Goal: Entertainment & Leisure: Consume media (video, audio)

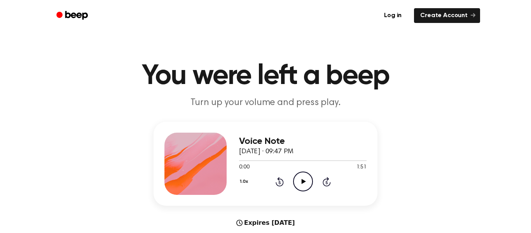
click at [303, 183] on icon at bounding box center [303, 181] width 4 height 5
click at [307, 184] on icon "Pause Audio" at bounding box center [303, 182] width 20 height 20
click at [311, 181] on icon "Play Audio" at bounding box center [303, 182] width 20 height 20
click at [303, 180] on icon "Pause Audio" at bounding box center [303, 182] width 20 height 20
click at [310, 182] on icon "Play Audio" at bounding box center [303, 182] width 20 height 20
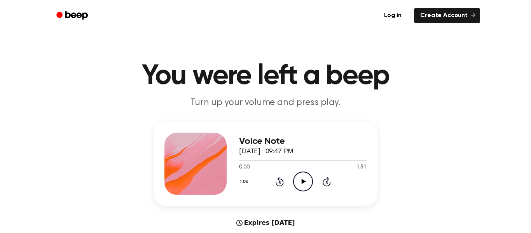
click at [316, 180] on div "1.0x Rewind 5 seconds Play Audio Skip 5 seconds" at bounding box center [303, 182] width 128 height 20
click at [300, 181] on icon "Play Audio" at bounding box center [303, 182] width 20 height 20
click at [445, 186] on div "Voice Note [DATE] · 09:47 PM 0:12 1:51 Your browser does not support the [objec…" at bounding box center [265, 193] width 513 height 142
click at [280, 182] on icon at bounding box center [280, 182] width 2 height 3
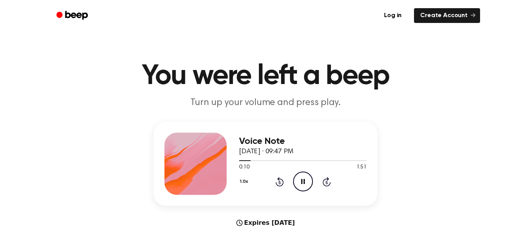
click at [280, 183] on icon "Rewind 5 seconds" at bounding box center [279, 182] width 9 height 10
click at [280, 182] on icon at bounding box center [280, 182] width 2 height 3
click at [298, 186] on icon "Pause Audio" at bounding box center [303, 182] width 20 height 20
click at [305, 186] on icon "Play Audio" at bounding box center [303, 182] width 20 height 20
click at [279, 192] on div "Voice Note [DATE] · 09:47 PM 0:18 1:51 Your browser does not support the [objec…" at bounding box center [303, 164] width 128 height 62
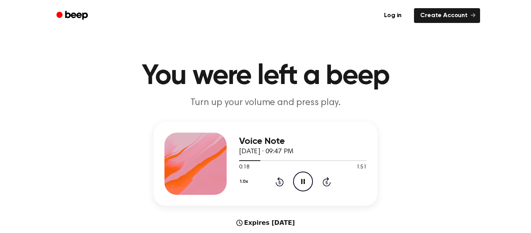
click at [280, 182] on icon at bounding box center [280, 182] width 2 height 3
click at [280, 185] on icon "Rewind 5 seconds" at bounding box center [279, 182] width 9 height 10
click at [280, 182] on icon at bounding box center [280, 182] width 2 height 3
click at [280, 183] on icon "Rewind 5 seconds" at bounding box center [279, 182] width 9 height 10
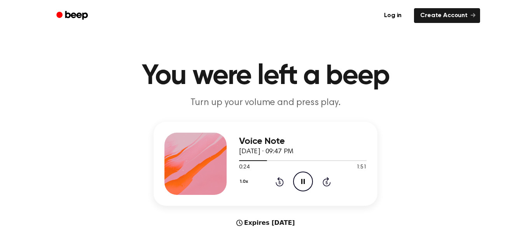
click at [280, 183] on icon "Rewind 5 seconds" at bounding box center [279, 182] width 9 height 10
click at [280, 181] on icon at bounding box center [280, 182] width 2 height 3
click at [277, 182] on icon "Rewind 5 seconds" at bounding box center [279, 182] width 9 height 10
click at [280, 182] on icon at bounding box center [280, 182] width 2 height 3
click at [284, 180] on div "1.0x Rewind 5 seconds Pause Audio Skip 5 seconds" at bounding box center [303, 182] width 128 height 20
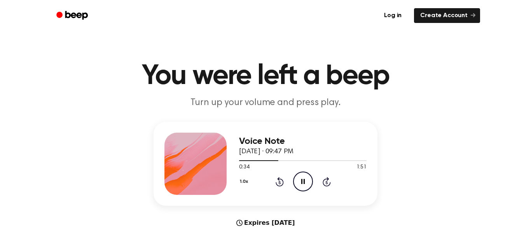
click at [282, 186] on icon at bounding box center [280, 181] width 8 height 9
click at [280, 182] on icon at bounding box center [280, 182] width 2 height 3
click at [282, 184] on icon "Rewind 5 seconds" at bounding box center [279, 182] width 9 height 10
click at [284, 186] on div "1.0x Rewind 5 seconds Pause Audio Skip 5 seconds" at bounding box center [303, 182] width 128 height 20
click at [280, 182] on icon at bounding box center [280, 182] width 2 height 3
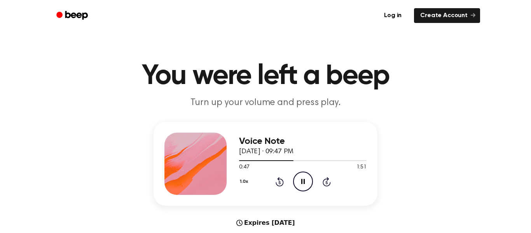
click at [275, 184] on div "1.0x Rewind 5 seconds Pause Audio Skip 5 seconds" at bounding box center [303, 182] width 128 height 20
click at [280, 182] on icon at bounding box center [280, 182] width 2 height 3
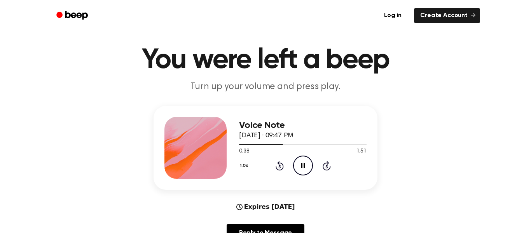
scroll to position [12, 0]
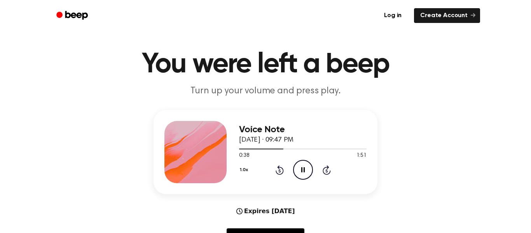
click at [280, 171] on icon at bounding box center [280, 170] width 2 height 3
click at [279, 171] on icon at bounding box center [280, 170] width 2 height 3
click at [276, 168] on icon "Rewind 5 seconds" at bounding box center [279, 170] width 9 height 10
click at [279, 171] on icon "Rewind 5 seconds" at bounding box center [279, 170] width 9 height 10
click at [280, 171] on icon at bounding box center [280, 170] width 2 height 3
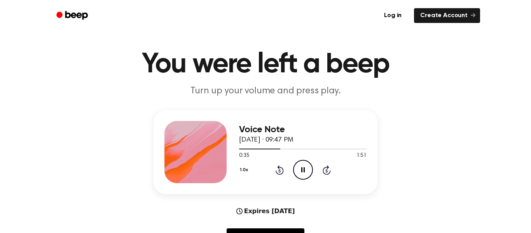
click at [280, 170] on icon "Rewind 5 seconds" at bounding box center [279, 170] width 9 height 10
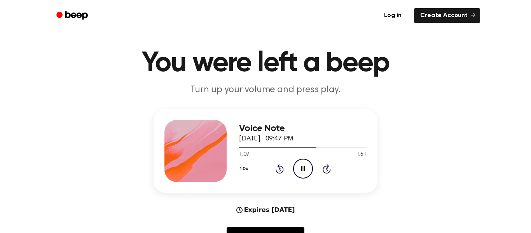
click at [284, 171] on div "1.0x Rewind 5 seconds Pause Audio Skip 5 seconds" at bounding box center [303, 169] width 128 height 20
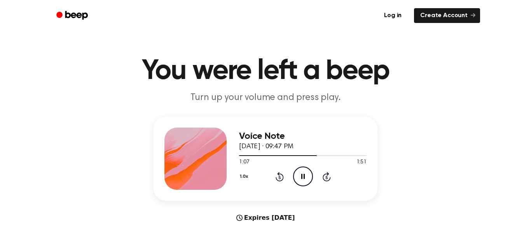
scroll to position [0, 0]
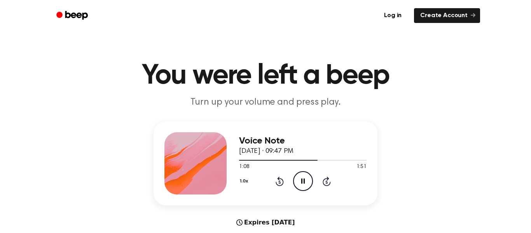
click at [275, 184] on icon "Rewind 5 seconds" at bounding box center [279, 181] width 9 height 10
click at [280, 182] on icon at bounding box center [280, 182] width 2 height 3
click at [279, 182] on icon at bounding box center [280, 182] width 2 height 3
click at [277, 186] on div "1.0x Rewind 5 seconds Pause Audio Skip 5 seconds" at bounding box center [303, 181] width 128 height 20
click at [275, 186] on icon "Rewind 5 seconds" at bounding box center [279, 181] width 9 height 10
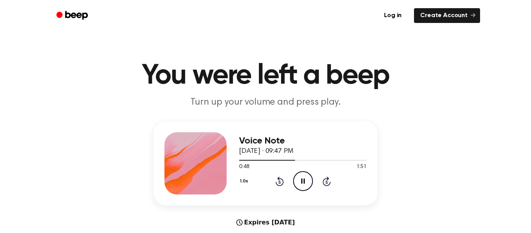
click at [277, 186] on div "1.0x Rewind 5 seconds Pause Audio Skip 5 seconds" at bounding box center [303, 181] width 128 height 20
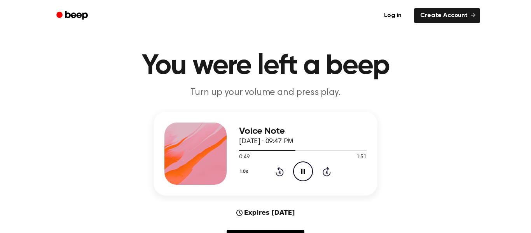
scroll to position [15, 0]
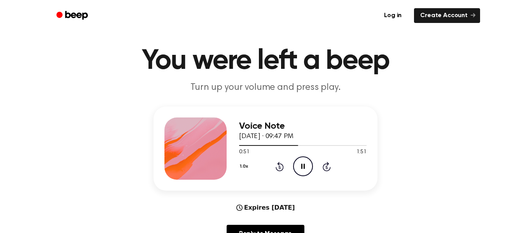
click at [276, 170] on icon "Rewind 5 seconds" at bounding box center [279, 166] width 9 height 10
click at [275, 170] on icon "Rewind 5 seconds" at bounding box center [279, 166] width 9 height 10
click at [275, 171] on icon "Rewind 5 seconds" at bounding box center [279, 166] width 9 height 10
click at [277, 177] on div "Voice Note [DATE] · 09:47 PM 1:08 1:51 Your browser does not support the [objec…" at bounding box center [303, 148] width 128 height 62
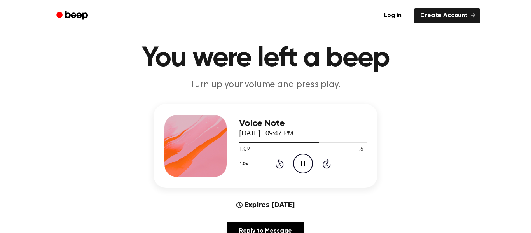
scroll to position [18, 0]
click at [278, 168] on div "1.0x Rewind 5 seconds Pause Audio Skip 5 seconds" at bounding box center [303, 163] width 128 height 20
click at [280, 164] on icon at bounding box center [280, 164] width 2 height 3
click at [275, 164] on icon "Rewind 5 seconds" at bounding box center [279, 163] width 9 height 10
click at [275, 166] on icon "Rewind 5 seconds" at bounding box center [279, 163] width 9 height 10
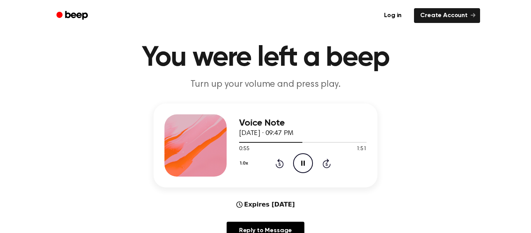
click at [275, 167] on icon "Rewind 5 seconds" at bounding box center [279, 163] width 9 height 10
click at [280, 164] on icon at bounding box center [280, 164] width 2 height 3
click at [275, 165] on icon "Rewind 5 seconds" at bounding box center [279, 163] width 9 height 10
click at [276, 168] on icon "Rewind 5 seconds" at bounding box center [279, 163] width 9 height 10
click at [299, 162] on icon "Pause Audio" at bounding box center [303, 163] width 20 height 20
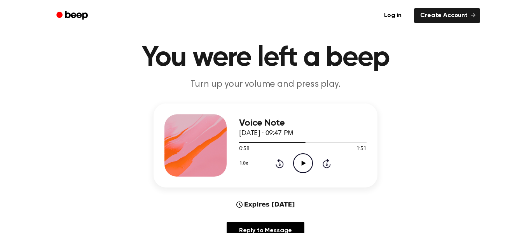
click at [306, 172] on icon "Play Audio" at bounding box center [303, 163] width 20 height 20
click at [278, 159] on icon "Rewind 5 seconds" at bounding box center [279, 163] width 9 height 10
click at [280, 164] on icon at bounding box center [280, 164] width 2 height 3
click at [279, 164] on icon at bounding box center [280, 164] width 2 height 3
click at [277, 166] on icon at bounding box center [280, 163] width 8 height 9
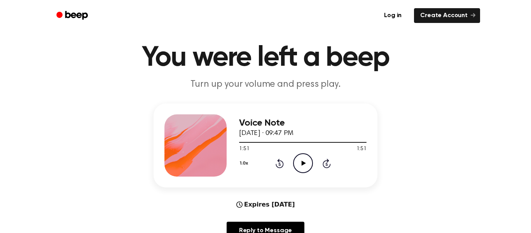
click at [301, 177] on div "Voice Note [DATE] · 09:47 PM 1:51 1:51 Your browser does not support the [objec…" at bounding box center [266, 145] width 224 height 84
click at [300, 166] on icon "Play Audio" at bounding box center [303, 163] width 20 height 20
click at [275, 167] on icon "Rewind 5 seconds" at bounding box center [279, 163] width 9 height 10
click at [277, 168] on div "1.0x Rewind 5 seconds Play Audio Skip 5 seconds" at bounding box center [303, 163] width 128 height 20
click at [276, 165] on icon at bounding box center [280, 163] width 8 height 9
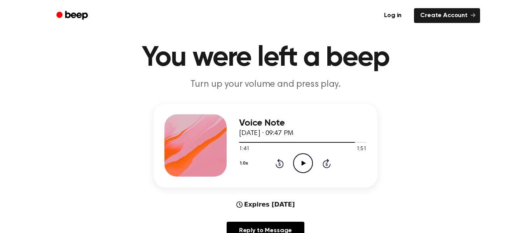
click at [276, 164] on icon at bounding box center [280, 163] width 8 height 9
click at [280, 164] on icon at bounding box center [280, 164] width 2 height 3
click at [282, 161] on icon "Rewind 5 seconds" at bounding box center [279, 163] width 9 height 10
click at [279, 164] on icon at bounding box center [280, 164] width 2 height 3
click at [279, 164] on icon "Rewind 5 seconds" at bounding box center [279, 163] width 9 height 10
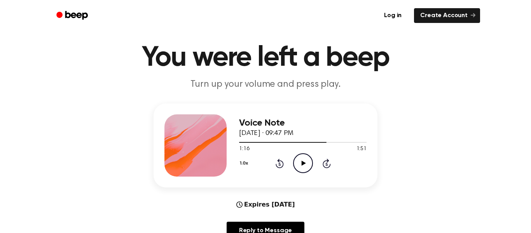
click at [280, 165] on icon "Rewind 5 seconds" at bounding box center [279, 163] width 9 height 10
click at [278, 168] on icon "Rewind 5 seconds" at bounding box center [279, 163] width 9 height 10
click at [302, 159] on icon "Play Audio" at bounding box center [303, 163] width 20 height 20
click at [324, 166] on icon at bounding box center [327, 163] width 8 height 9
click at [324, 167] on icon at bounding box center [327, 163] width 8 height 9
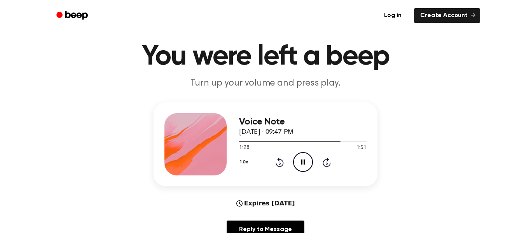
scroll to position [20, 0]
click at [280, 166] on icon at bounding box center [280, 161] width 8 height 9
click at [280, 162] on icon "Rewind 5 seconds" at bounding box center [279, 162] width 9 height 10
click at [280, 163] on icon "Rewind 5 seconds" at bounding box center [279, 162] width 9 height 10
click at [277, 163] on icon at bounding box center [280, 161] width 8 height 9
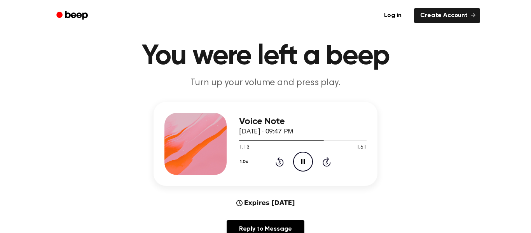
click at [333, 172] on div "Voice Note [DATE] · 09:47 PM 1:13 1:51 Your browser does not support the [objec…" at bounding box center [303, 144] width 128 height 62
click at [324, 160] on icon at bounding box center [327, 161] width 8 height 9
click at [280, 163] on icon at bounding box center [280, 162] width 2 height 3
click at [280, 162] on icon "Rewind 5 seconds" at bounding box center [279, 162] width 9 height 10
click at [280, 166] on icon at bounding box center [280, 161] width 8 height 9
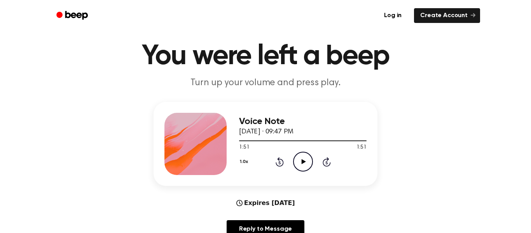
click at [303, 166] on icon "Play Audio" at bounding box center [303, 162] width 20 height 20
click at [316, 174] on div "Voice Note [DATE] · 09:47 PM 1:51 1:51 Your browser does not support the [objec…" at bounding box center [303, 144] width 128 height 62
click at [318, 173] on div "Voice Note [DATE] · 09:47 PM 1:51 1:51 Your browser does not support the [objec…" at bounding box center [303, 144] width 128 height 62
click at [323, 166] on icon "Skip 5 seconds" at bounding box center [327, 162] width 9 height 10
click at [280, 163] on icon at bounding box center [280, 162] width 2 height 3
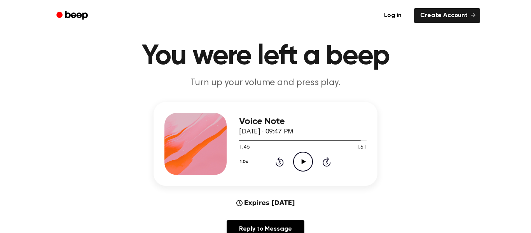
click at [279, 166] on icon at bounding box center [280, 161] width 8 height 9
click at [279, 165] on icon "Rewind 5 seconds" at bounding box center [279, 162] width 9 height 10
click at [280, 167] on div "1.0x Rewind 5 seconds Play Audio Skip 5 seconds" at bounding box center [303, 162] width 128 height 20
click at [280, 163] on icon at bounding box center [280, 162] width 2 height 3
click at [278, 165] on icon at bounding box center [280, 161] width 8 height 9
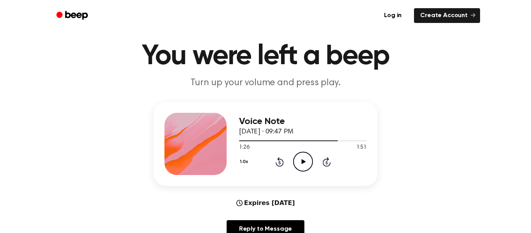
click at [276, 166] on icon "Rewind 5 seconds" at bounding box center [279, 162] width 9 height 10
click at [275, 165] on div "1.0x Rewind 5 seconds Play Audio Skip 5 seconds" at bounding box center [303, 162] width 128 height 20
click at [299, 161] on icon "Play Audio" at bounding box center [303, 162] width 20 height 20
click at [293, 168] on icon "Pause Audio" at bounding box center [303, 162] width 20 height 20
click at [301, 165] on icon "Play Audio" at bounding box center [303, 162] width 20 height 20
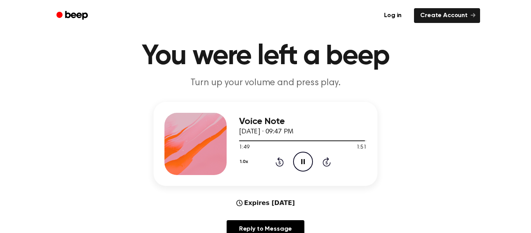
click at [294, 154] on icon "Pause Audio" at bounding box center [303, 162] width 20 height 20
